Goal: Transaction & Acquisition: Purchase product/service

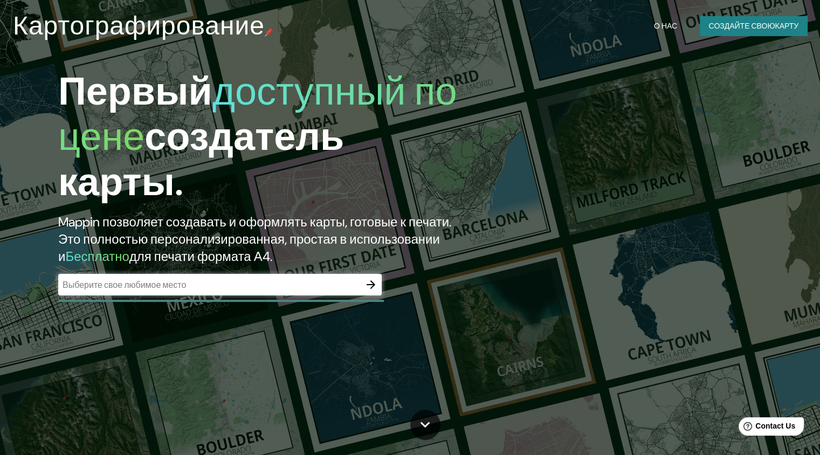
click at [368, 279] on icon "button" at bounding box center [371, 284] width 13 height 13
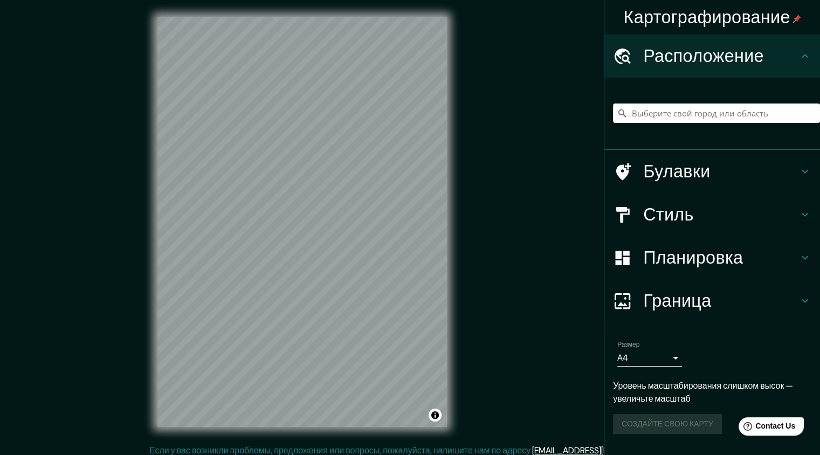
click at [632, 243] on div "Картографирование Расположение Булавки Стиль Планировка Граница Выберите рамку.…" at bounding box center [410, 231] width 820 height 462
click at [572, 222] on div "Картографирование Расположение Булавки Стиль Планировка Граница Выберите рамку.…" at bounding box center [410, 231] width 820 height 462
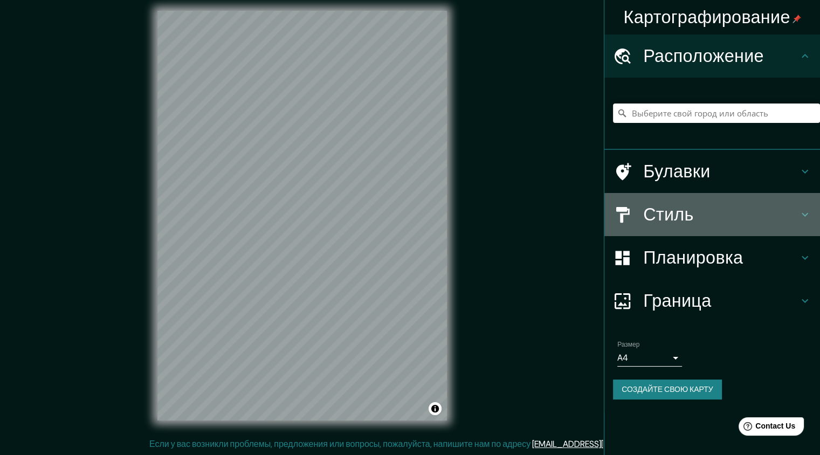
click at [675, 217] on ya-tr-span "Стиль" at bounding box center [668, 214] width 51 height 23
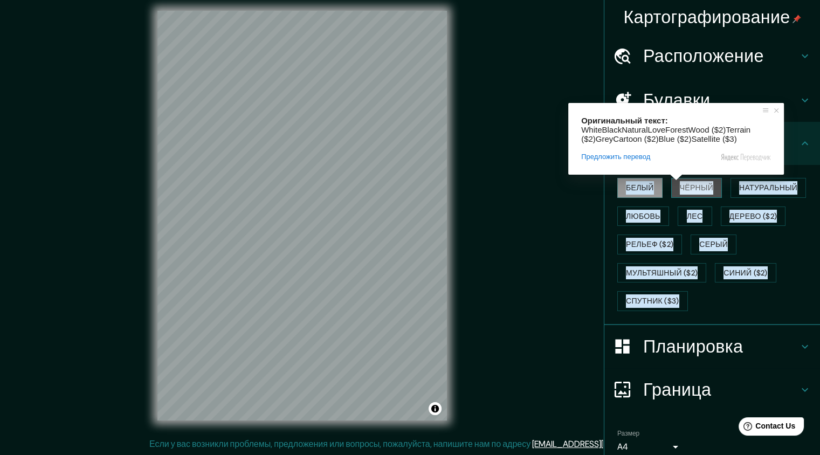
click at [680, 189] on ya-tr-span "Чёрный" at bounding box center [696, 187] width 33 height 13
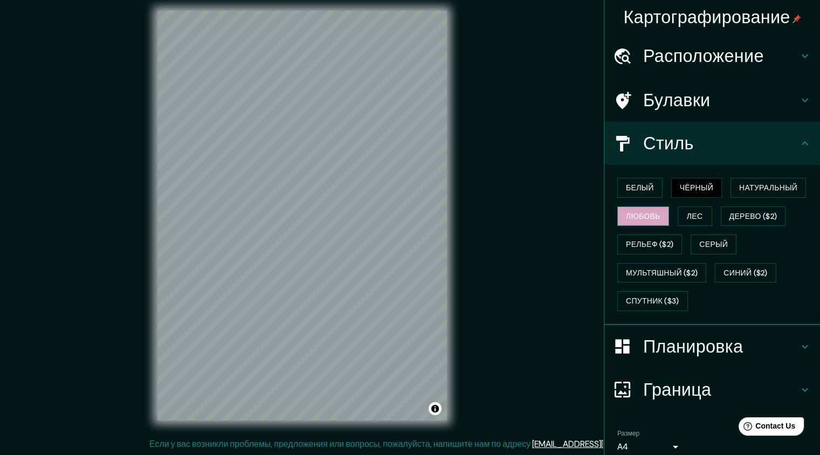
click at [633, 208] on button "Любовь" at bounding box center [644, 217] width 52 height 20
click at [687, 210] on ya-tr-span "Лес" at bounding box center [695, 216] width 16 height 13
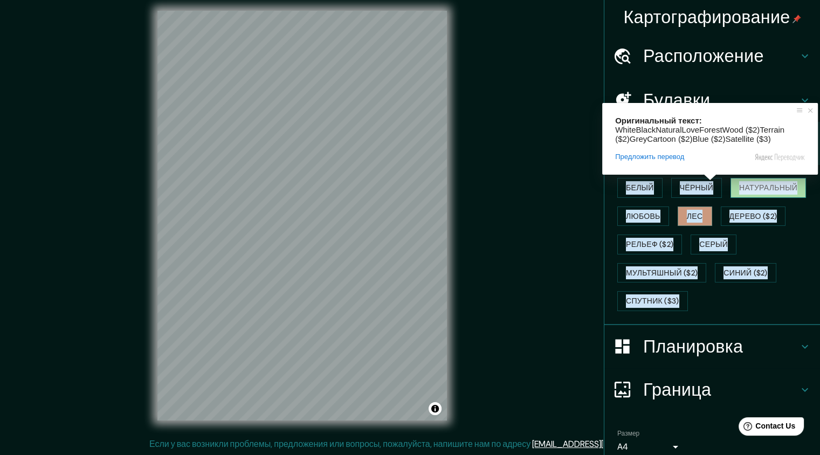
click at [748, 188] on ya-tr-span "Натуральный" at bounding box center [768, 187] width 58 height 13
click at [753, 215] on ya-tr-span "Дерево ($2)" at bounding box center [754, 216] width 48 height 13
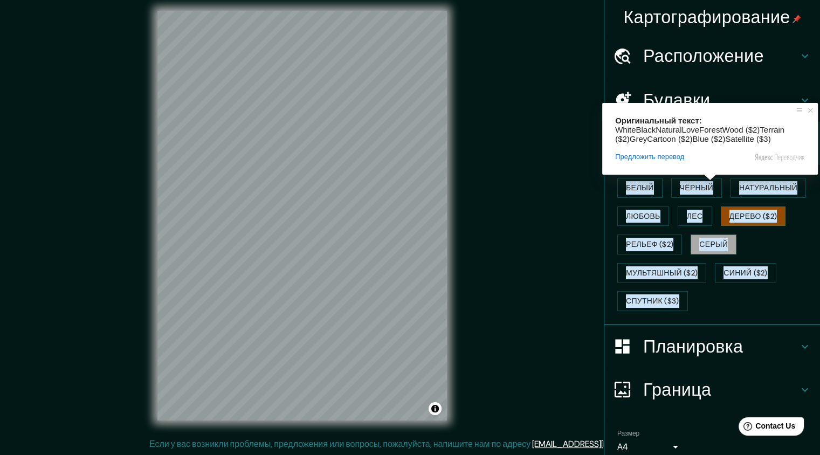
click at [705, 239] on ya-tr-span "Серый" at bounding box center [714, 244] width 29 height 13
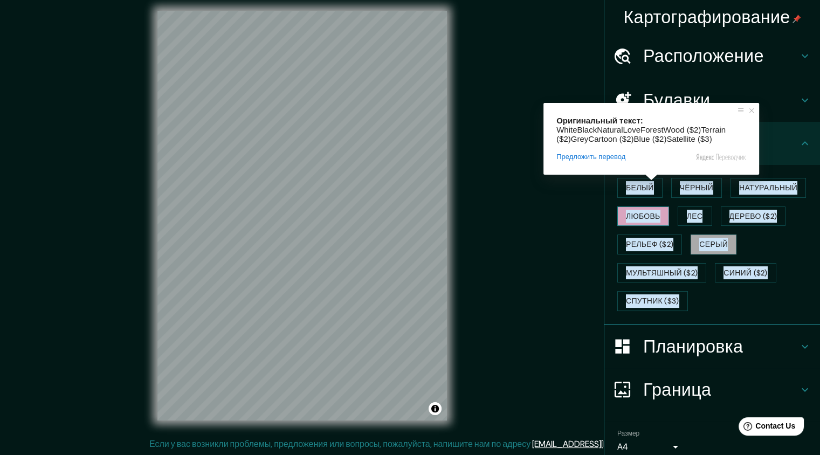
click at [627, 215] on ya-tr-span "Любовь" at bounding box center [643, 216] width 35 height 13
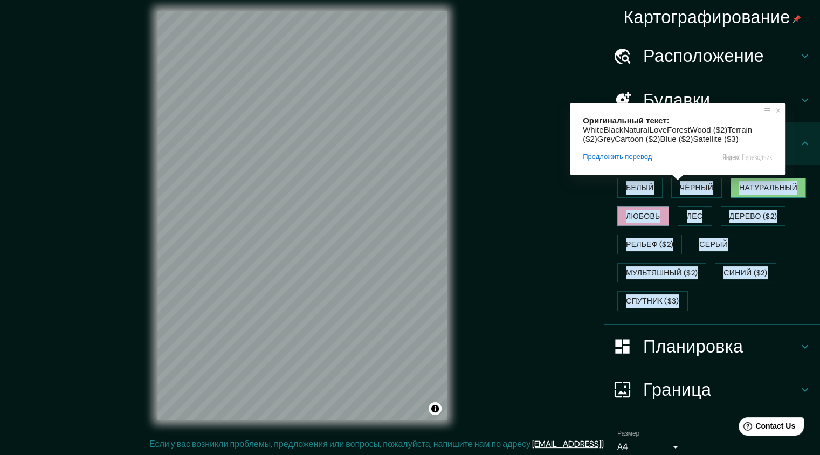
click at [751, 186] on ya-tr-span "Натуральный" at bounding box center [768, 187] width 58 height 13
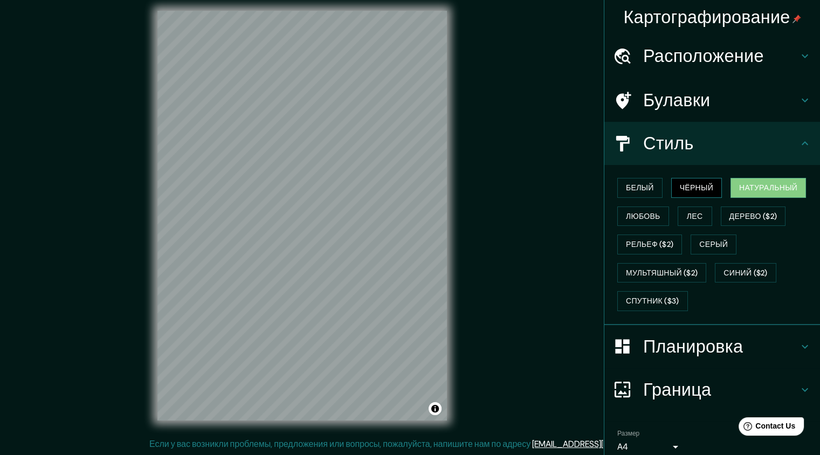
click at [704, 192] on ya-tr-span "Чёрный" at bounding box center [696, 187] width 33 height 13
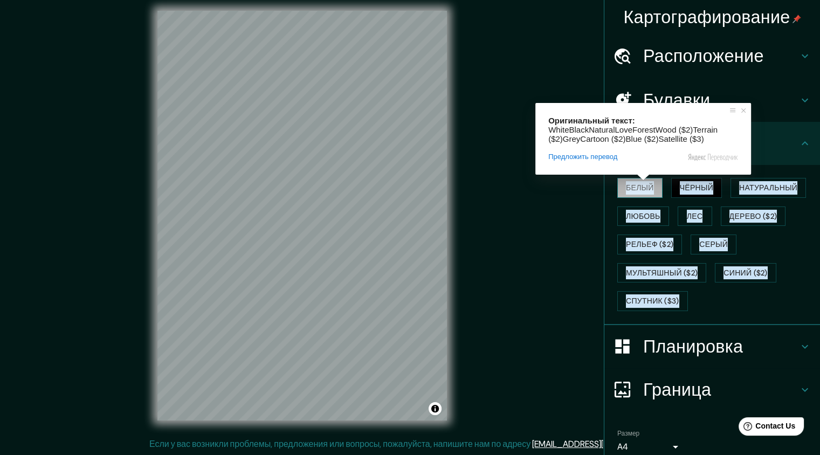
click at [631, 190] on ya-tr-span "Белый" at bounding box center [640, 187] width 28 height 13
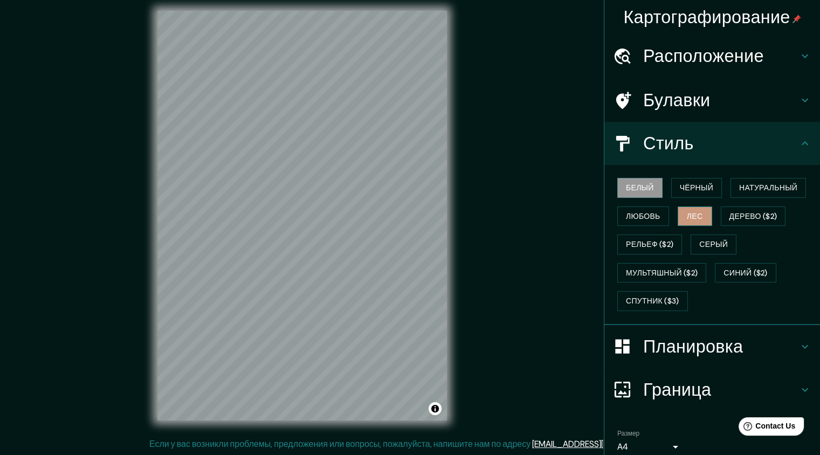
click at [689, 211] on ya-tr-span "Лес" at bounding box center [695, 216] width 16 height 13
click at [799, 104] on icon at bounding box center [805, 100] width 13 height 13
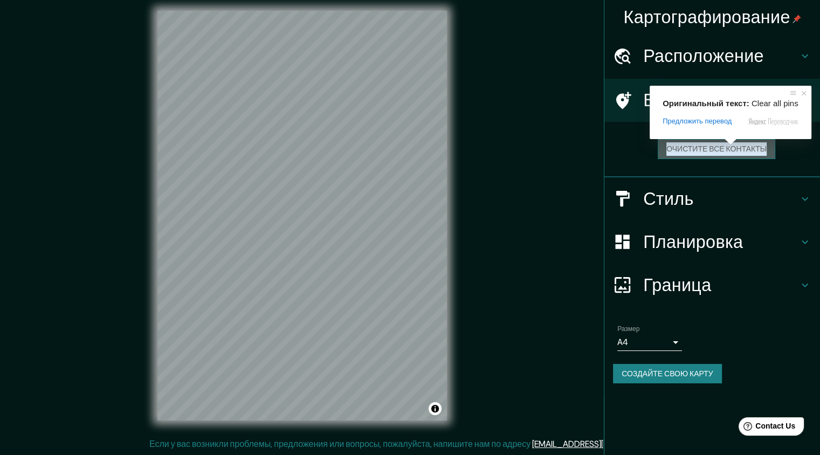
click at [731, 152] on ya-tr-span "Очистите все контакты" at bounding box center [717, 148] width 100 height 13
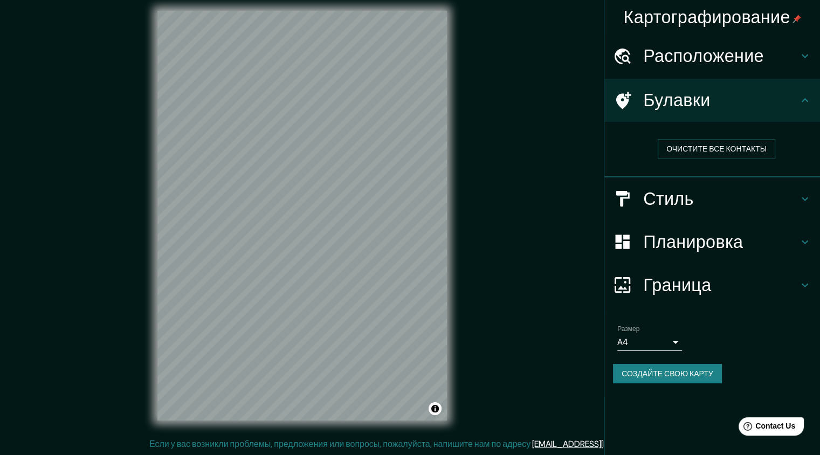
click at [805, 105] on icon at bounding box center [805, 100] width 13 height 13
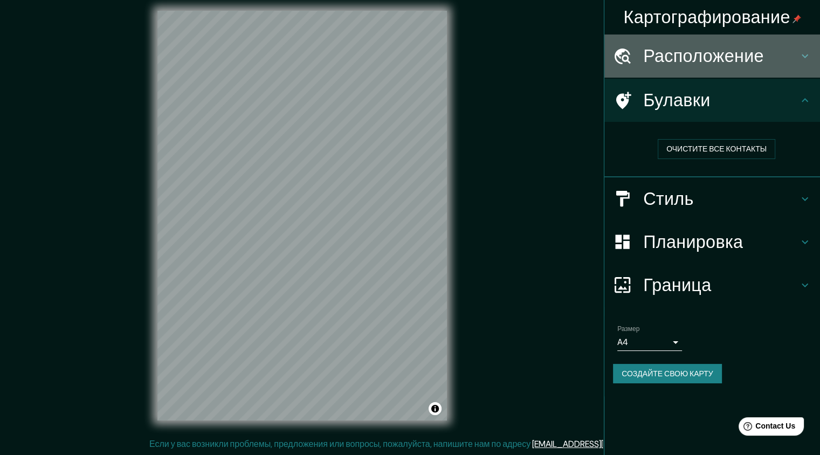
click at [803, 54] on icon at bounding box center [805, 56] width 13 height 13
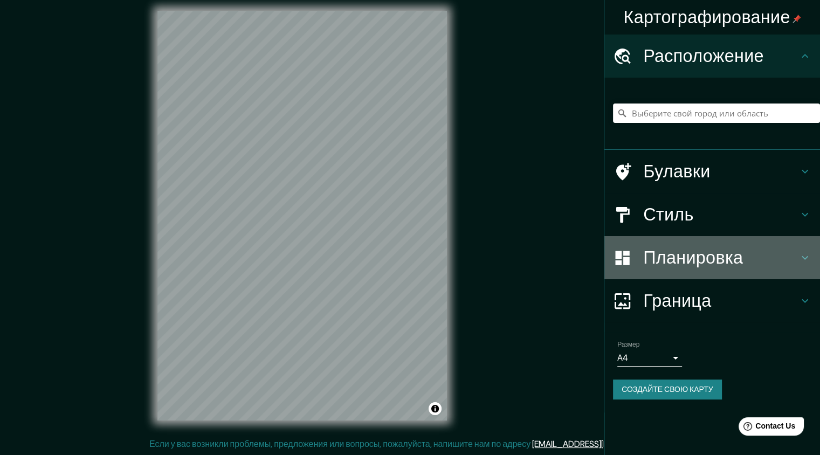
click at [769, 261] on h4 "Планировка" at bounding box center [720, 258] width 155 height 22
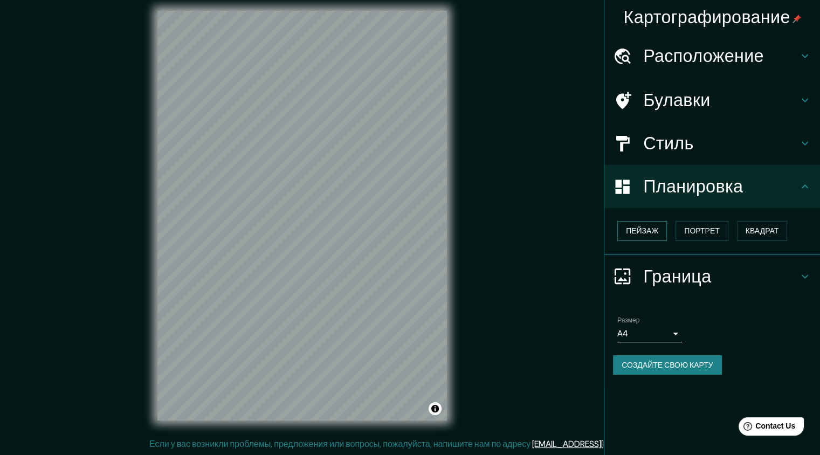
click at [653, 234] on ya-tr-span "Пейзаж" at bounding box center [642, 230] width 32 height 13
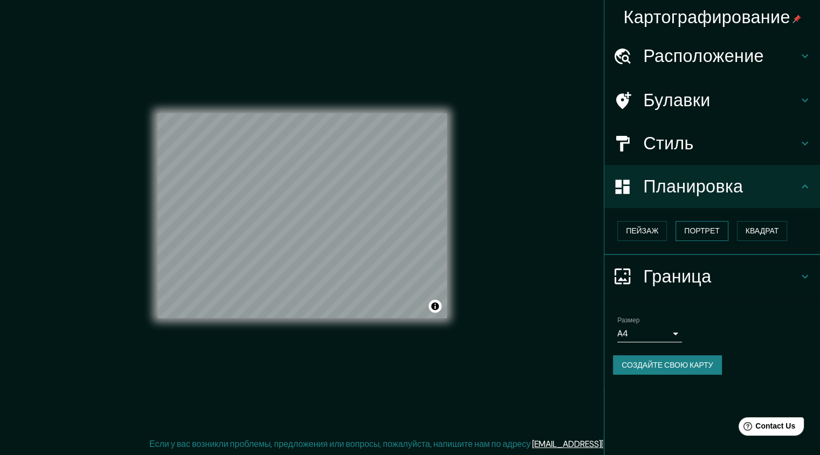
click at [698, 227] on ya-tr-span "Портрет" at bounding box center [701, 230] width 35 height 13
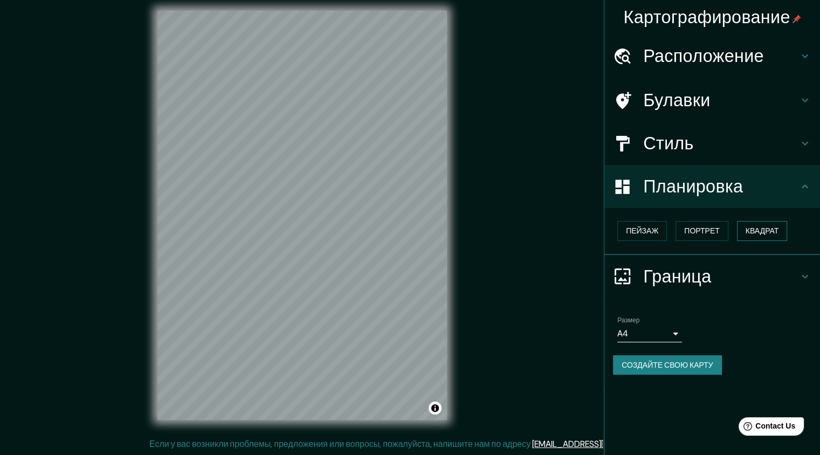
click at [755, 225] on ya-tr-span "Квадрат" at bounding box center [762, 230] width 33 height 13
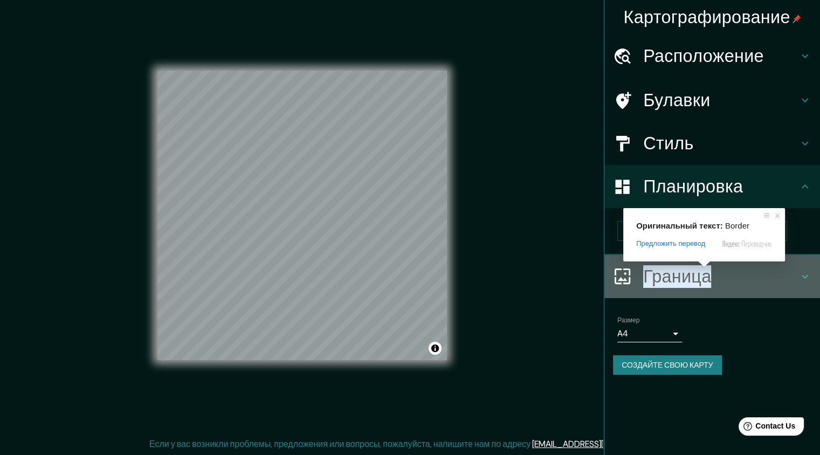
click at [704, 274] on ya-tr-span "Граница" at bounding box center [677, 276] width 68 height 23
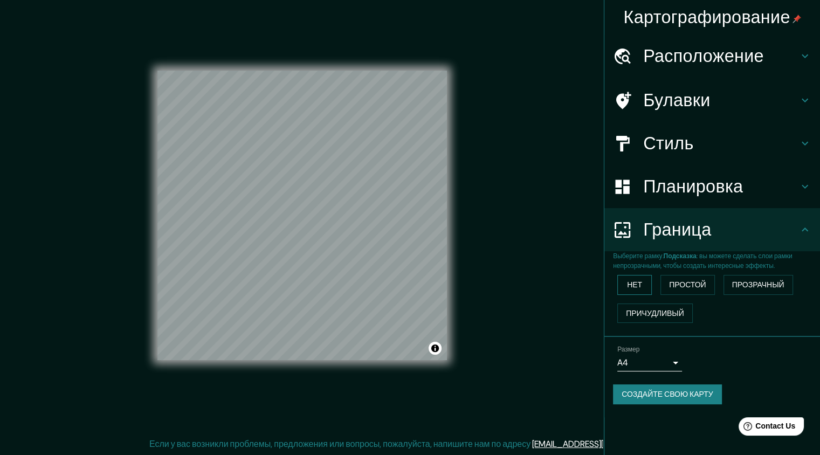
click at [647, 282] on button "Нет" at bounding box center [635, 285] width 35 height 20
click at [684, 285] on ya-tr-span "Простой" at bounding box center [687, 284] width 37 height 13
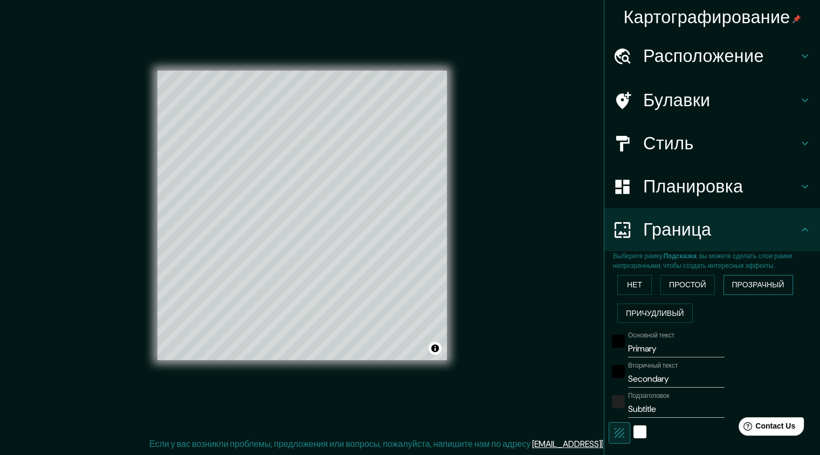
click at [768, 281] on ya-tr-span "Прозрачный" at bounding box center [758, 284] width 52 height 13
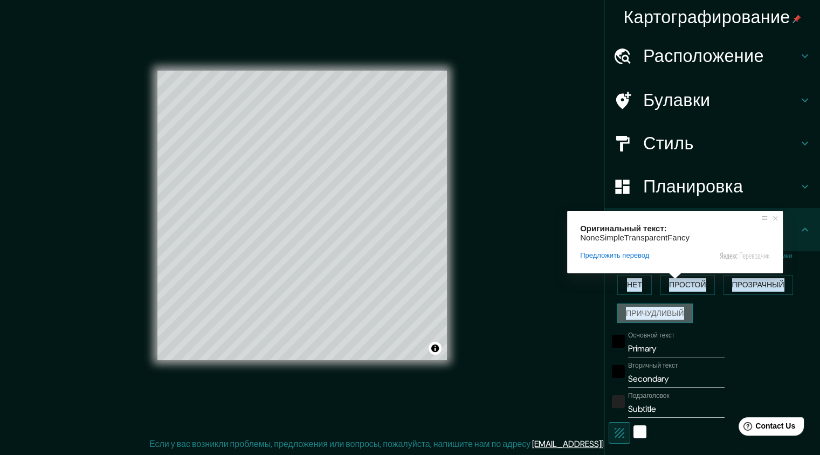
click at [664, 311] on ya-tr-span "Причудливый" at bounding box center [655, 313] width 58 height 13
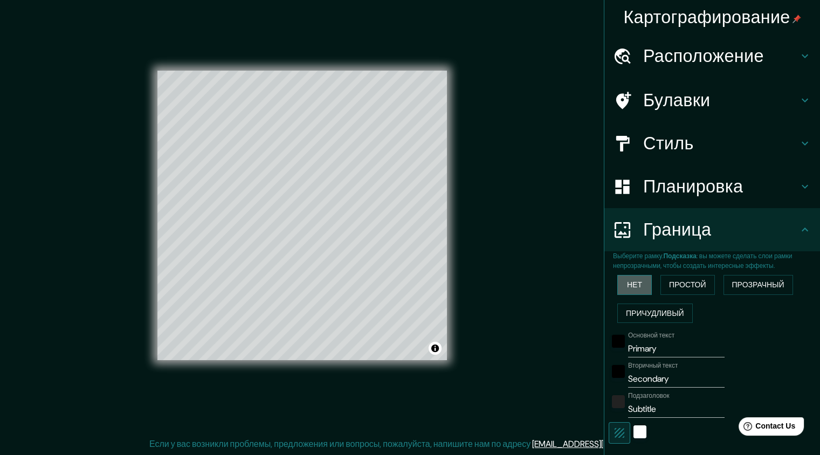
click at [627, 280] on ya-tr-span "Нет" at bounding box center [634, 284] width 15 height 13
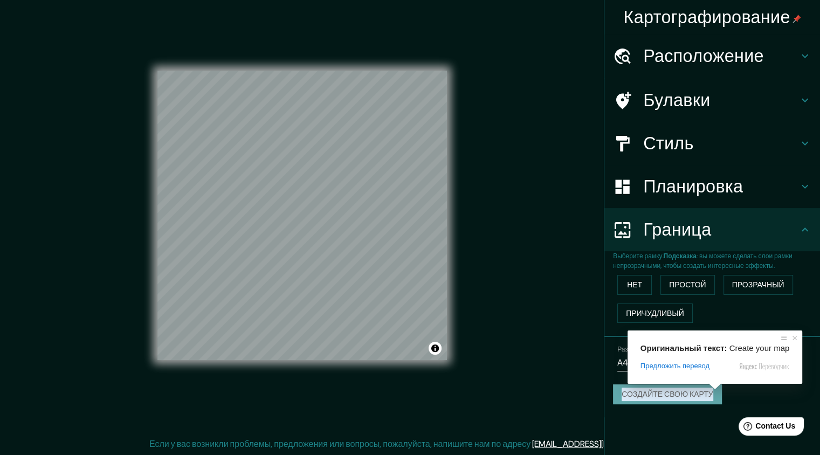
click at [690, 392] on ya-tr-span "Создайте свою карту" at bounding box center [668, 394] width 92 height 13
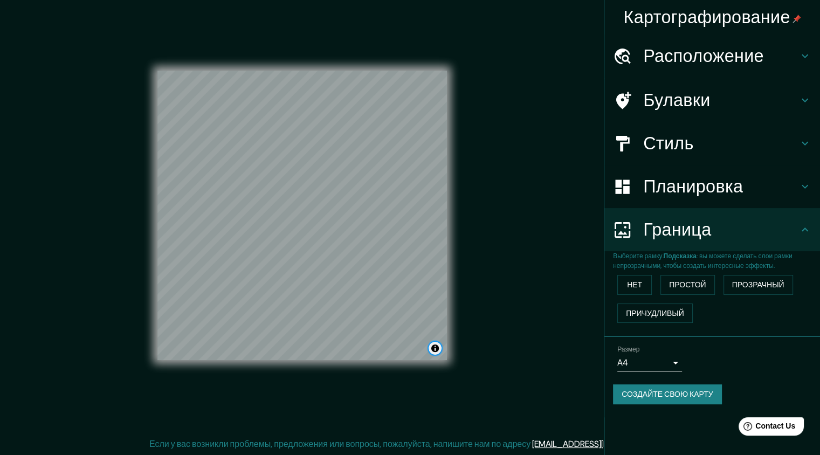
click at [430, 347] on button "Переключить атрибуцию" at bounding box center [435, 348] width 13 height 13
click at [479, 361] on div "Картографирование Расположение Булавки Стиль Планировка Граница Выберите рамку.…" at bounding box center [410, 225] width 820 height 462
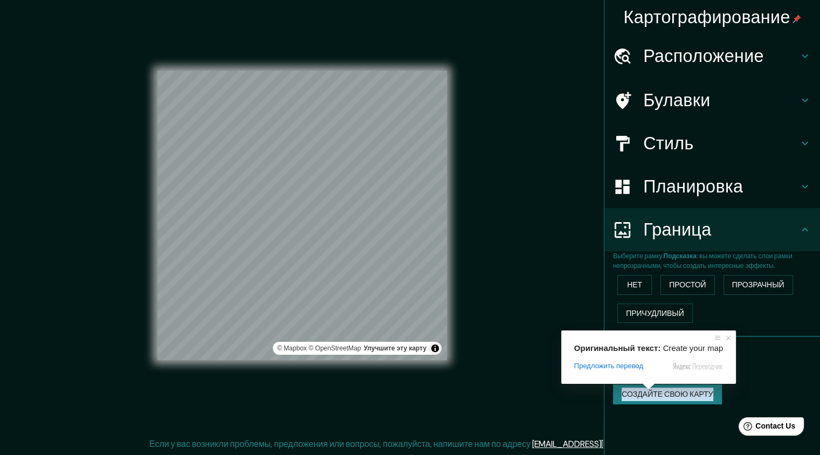
click at [652, 390] on span at bounding box center [649, 386] width 14 height 6
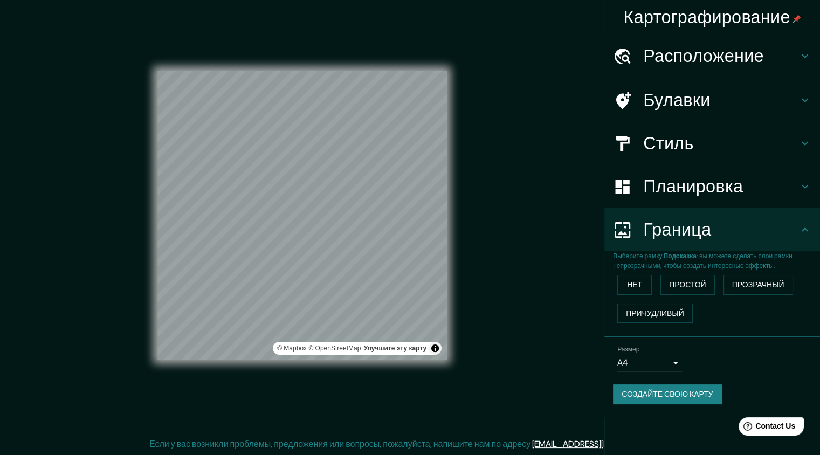
click at [524, 299] on div "Картографирование Расположение Булавки Стиль Планировка Граница Выберите рамку.…" at bounding box center [410, 225] width 820 height 462
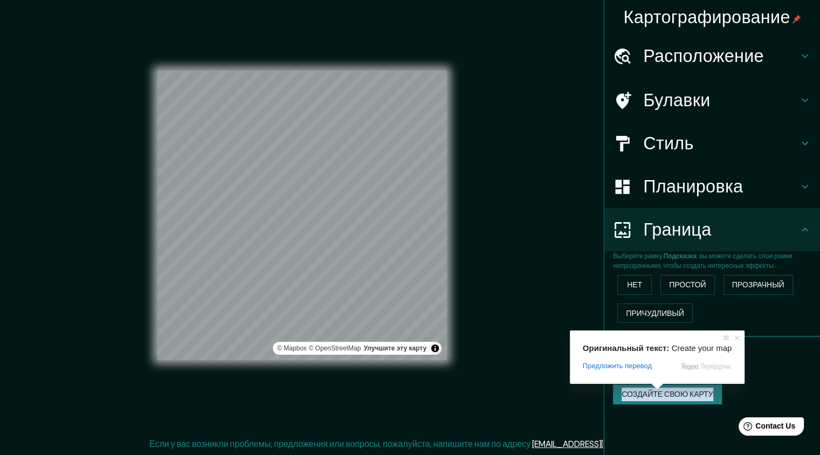
click at [650, 394] on ya-tr-span "Создайте свою карту" at bounding box center [668, 394] width 92 height 13
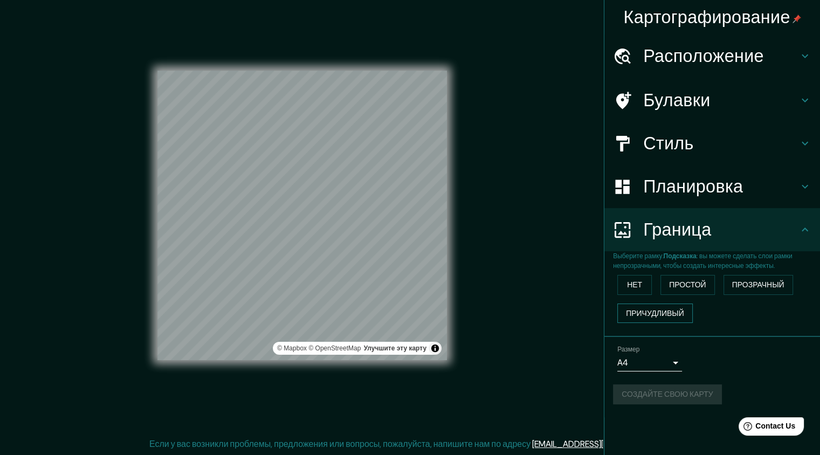
scroll to position [0, 0]
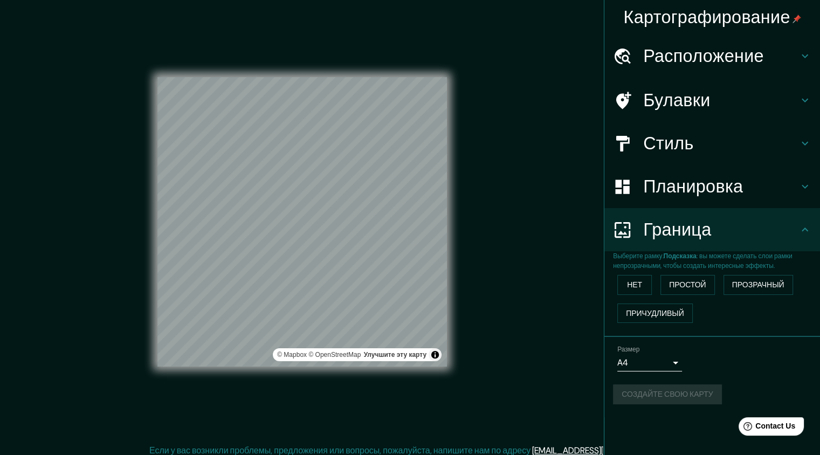
click at [751, 12] on ya-tr-span "Картографирование" at bounding box center [706, 17] width 167 height 23
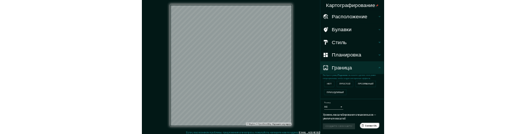
scroll to position [6, 0]
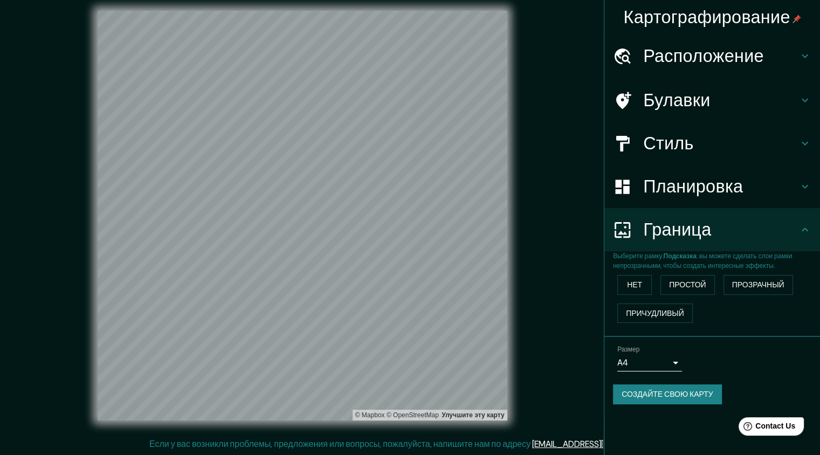
click at [0, 241] on div "Картографирование Расположение Булавки Стиль Планировка Граница Выберите рамку.…" at bounding box center [410, 225] width 820 height 462
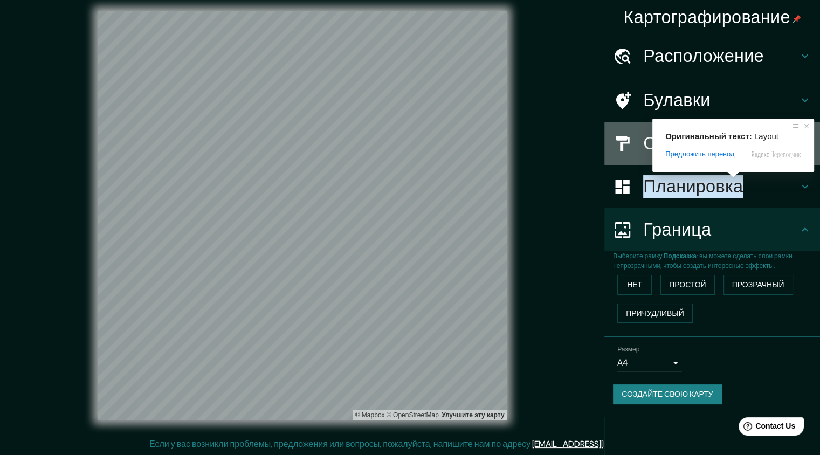
click at [635, 147] on div at bounding box center [628, 143] width 30 height 19
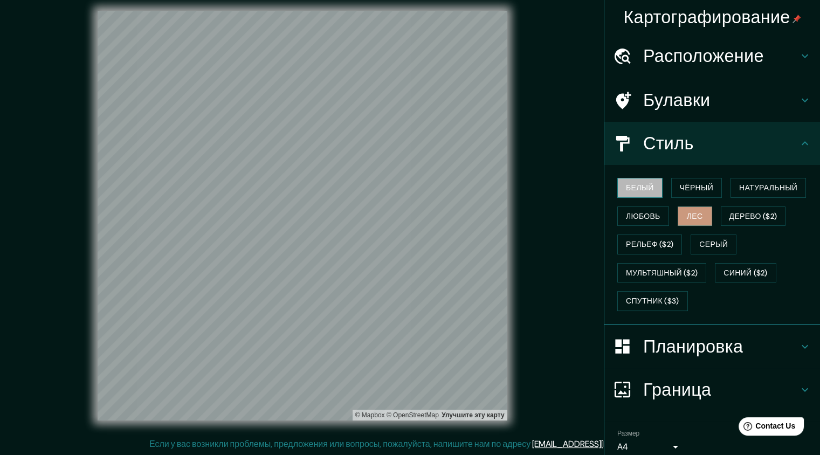
click at [641, 184] on ya-tr-span "Белый" at bounding box center [640, 187] width 28 height 13
click at [628, 214] on ya-tr-span "Любовь" at bounding box center [643, 216] width 35 height 13
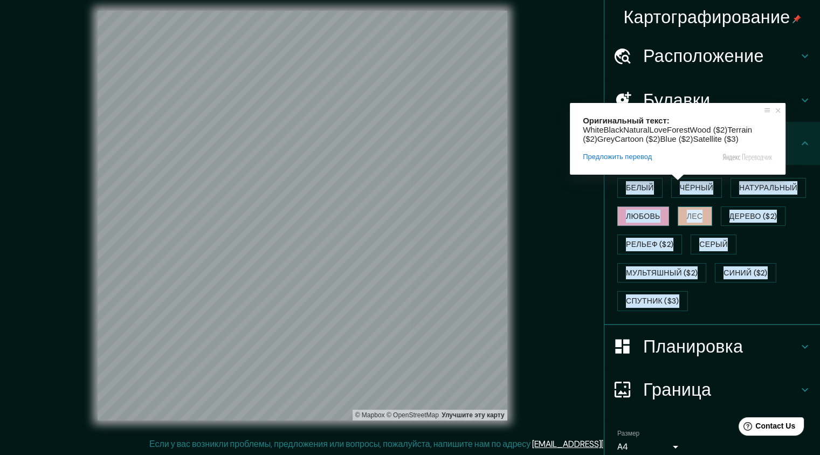
click at [687, 215] on ya-tr-span "Лес" at bounding box center [695, 216] width 16 height 13
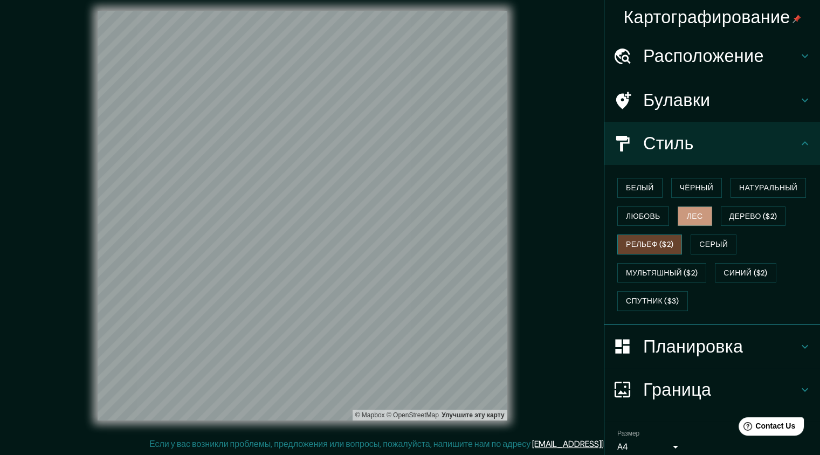
click at [657, 238] on ya-tr-span "Рельеф ($2)" at bounding box center [649, 244] width 47 height 13
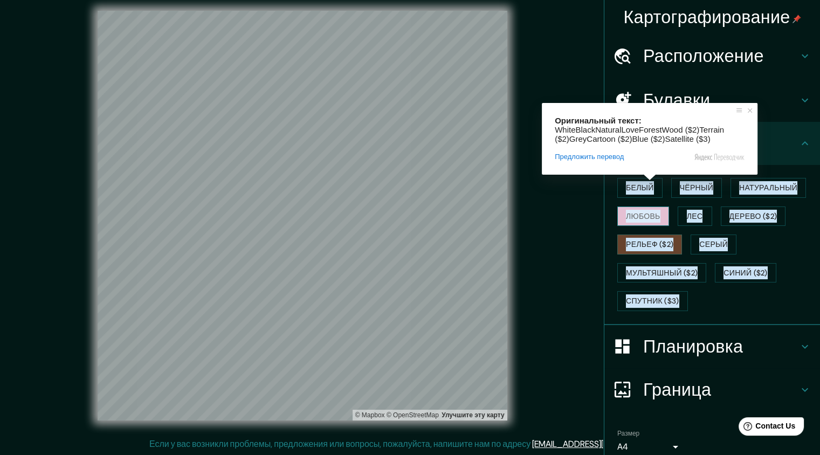
click at [645, 214] on ya-tr-span "Любовь" at bounding box center [643, 216] width 35 height 13
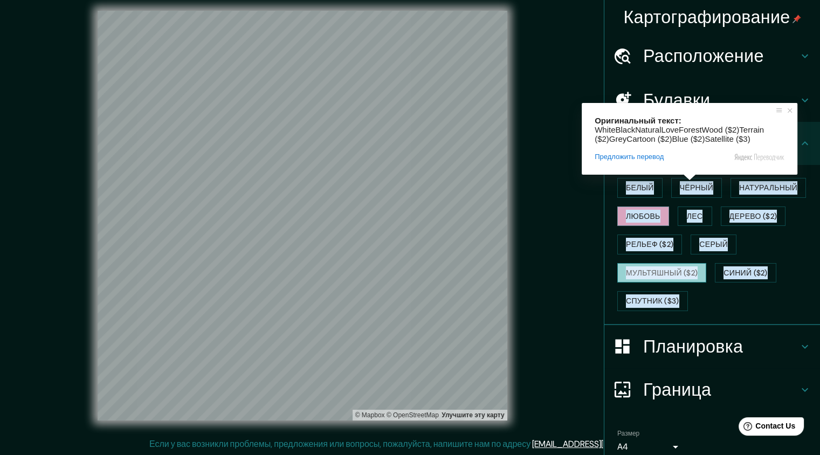
click at [648, 276] on ya-tr-span "Мультяшный ($2)" at bounding box center [662, 272] width 72 height 13
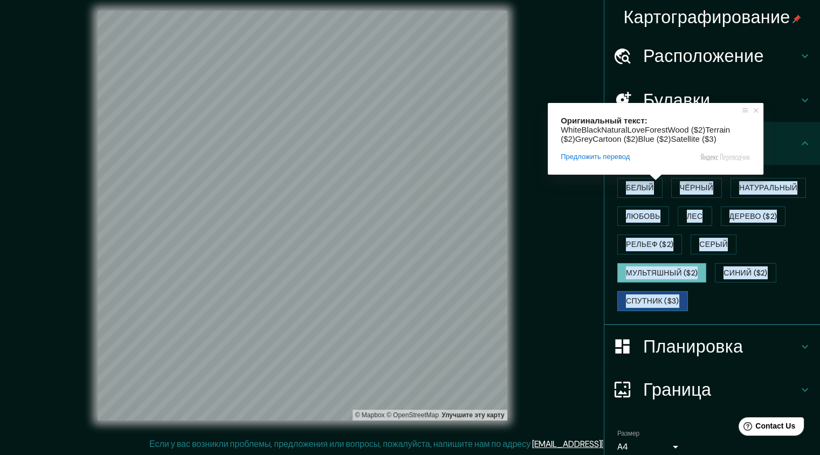
click at [647, 295] on ya-tr-span "Спутник ($3)" at bounding box center [652, 300] width 53 height 13
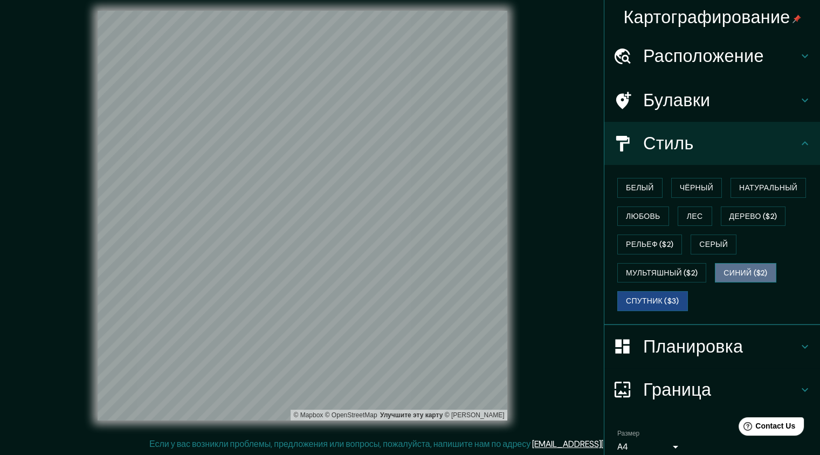
click at [743, 263] on button "Синий ($2)" at bounding box center [745, 273] width 61 height 20
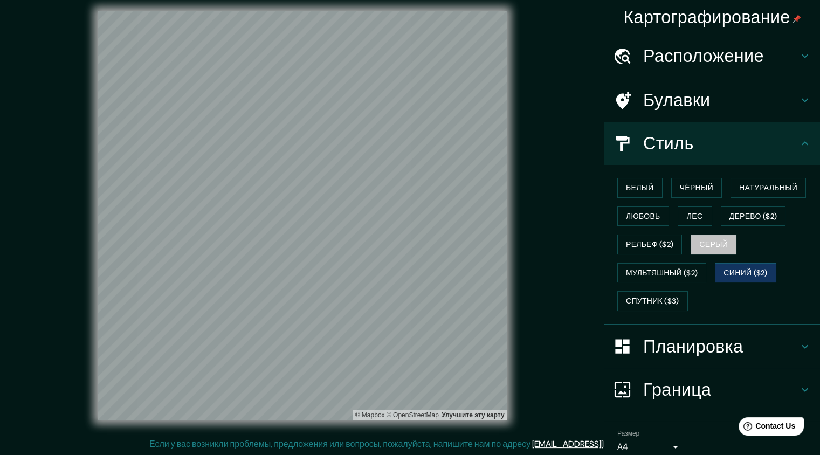
click at [700, 247] on ya-tr-span "Серый" at bounding box center [714, 244] width 29 height 13
click at [683, 207] on button "Лес" at bounding box center [695, 217] width 35 height 20
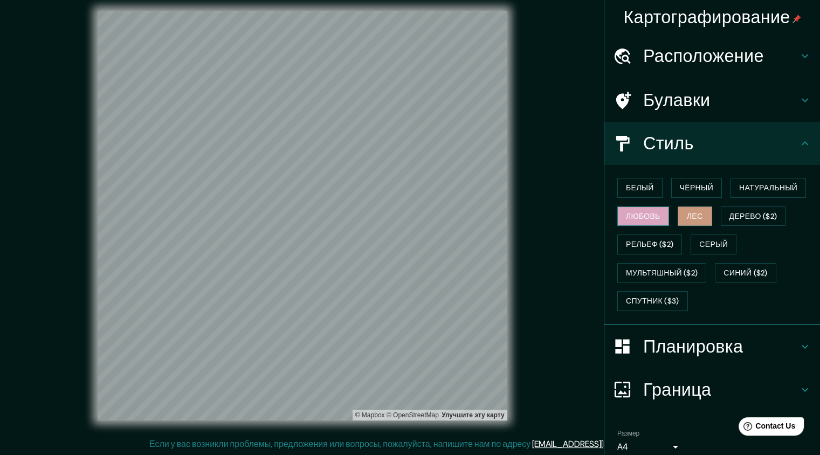
click at [627, 210] on ya-tr-span "Любовь" at bounding box center [643, 216] width 35 height 13
drag, startPoint x: 650, startPoint y: 201, endPoint x: 655, endPoint y: 204, distance: 6.1
click at [650, 203] on div "Белый Чёрный Натуральный [PERSON_NAME] ($2) Рельеф ($2) [PERSON_NAME] ($2) Сини…" at bounding box center [716, 245] width 207 height 142
click at [636, 188] on ya-tr-span "Белый" at bounding box center [640, 187] width 28 height 13
click at [632, 216] on ya-tr-span "Любовь" at bounding box center [643, 216] width 35 height 13
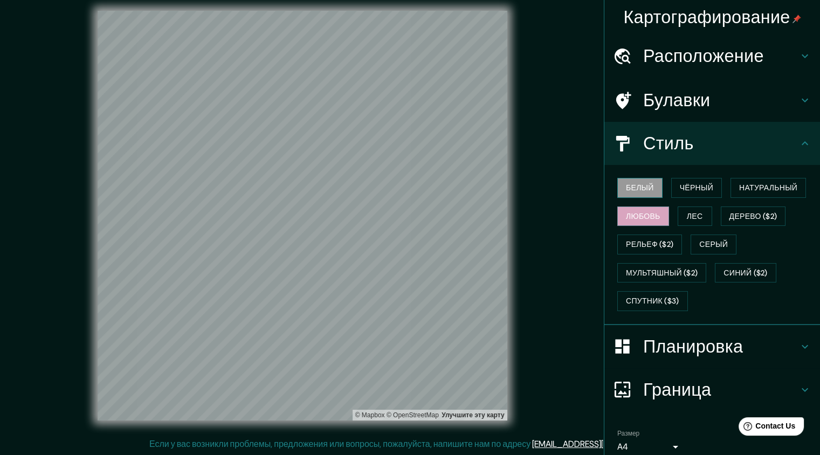
click at [618, 191] on button "Белый" at bounding box center [640, 188] width 45 height 20
